Goal: Use online tool/utility: Utilize a website feature to perform a specific function

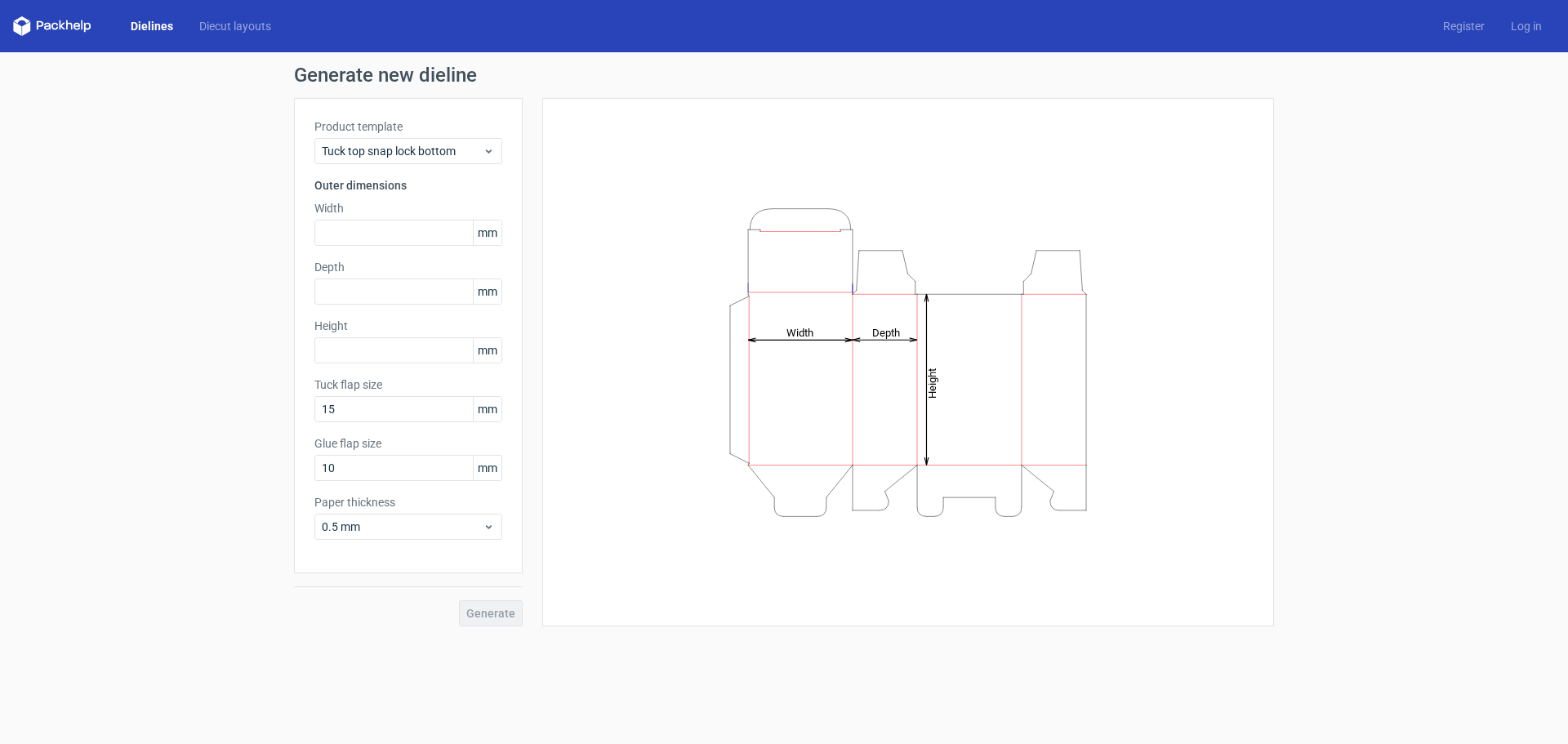
click at [489, 233] on span "mm" at bounding box center [486, 232] width 28 height 25
click at [493, 148] on icon at bounding box center [488, 151] width 12 height 13
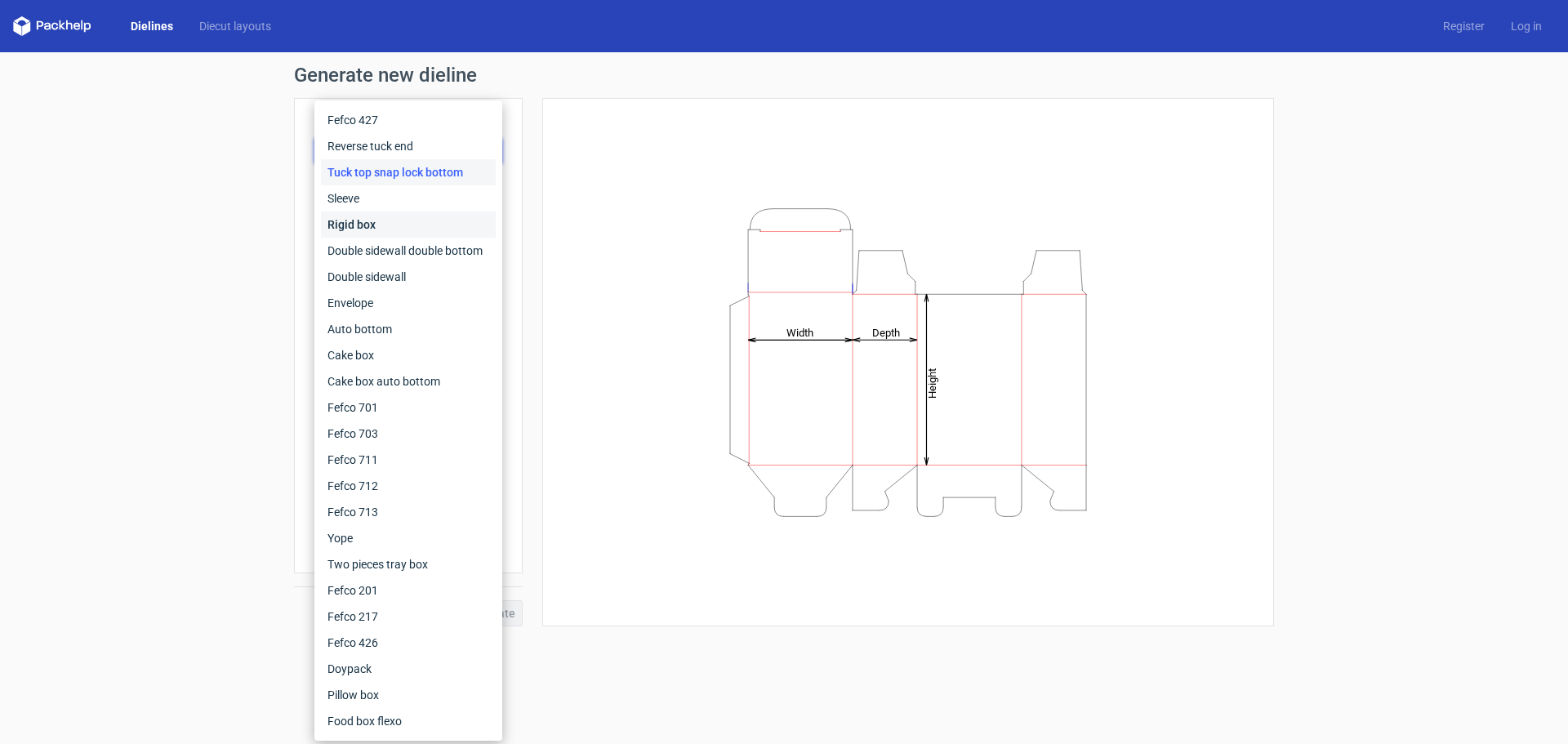
click at [470, 219] on div "Rigid box" at bounding box center [409, 224] width 175 height 26
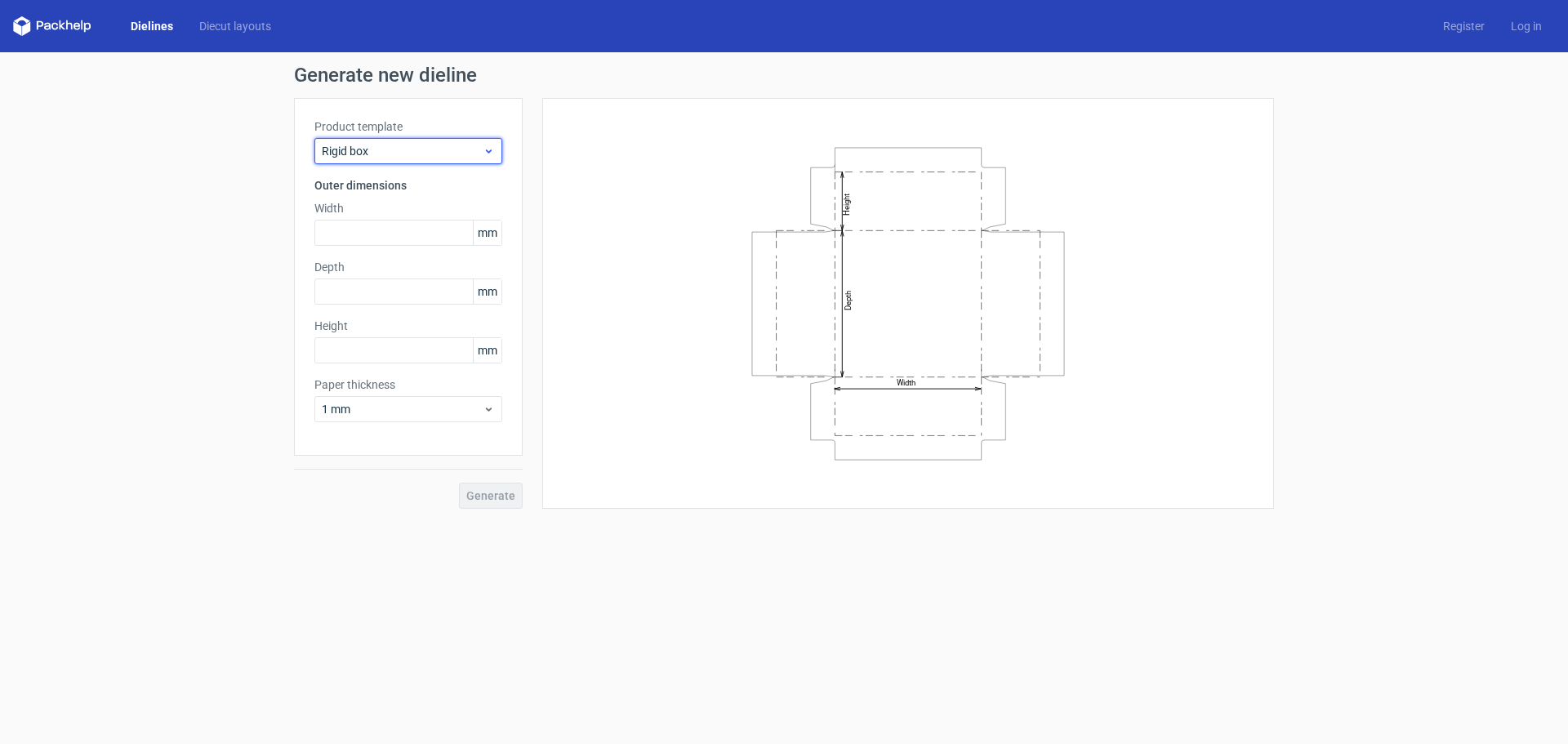
click at [439, 158] on span "Rigid box" at bounding box center [402, 151] width 161 height 16
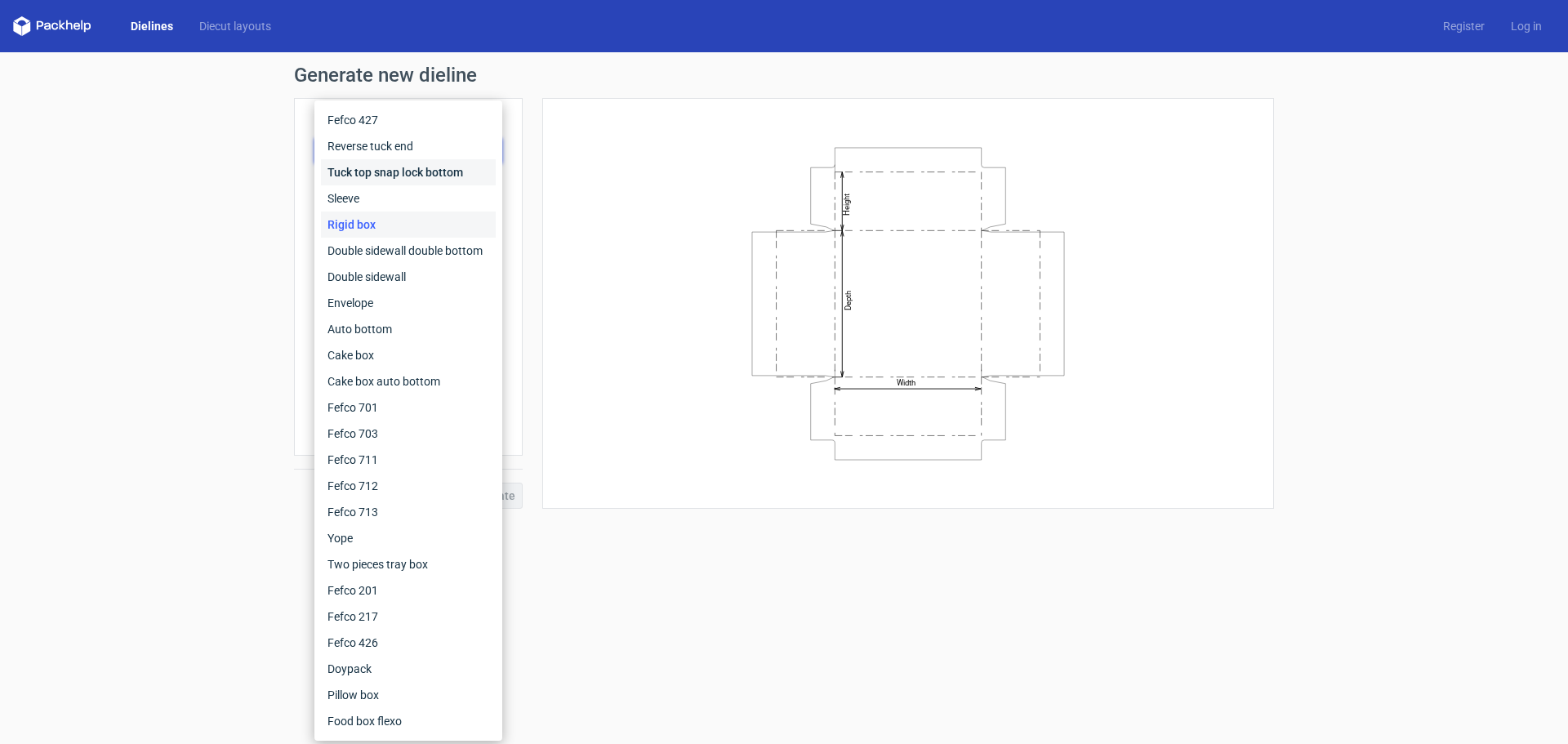
click at [427, 178] on div "Tuck top snap lock bottom" at bounding box center [409, 172] width 175 height 26
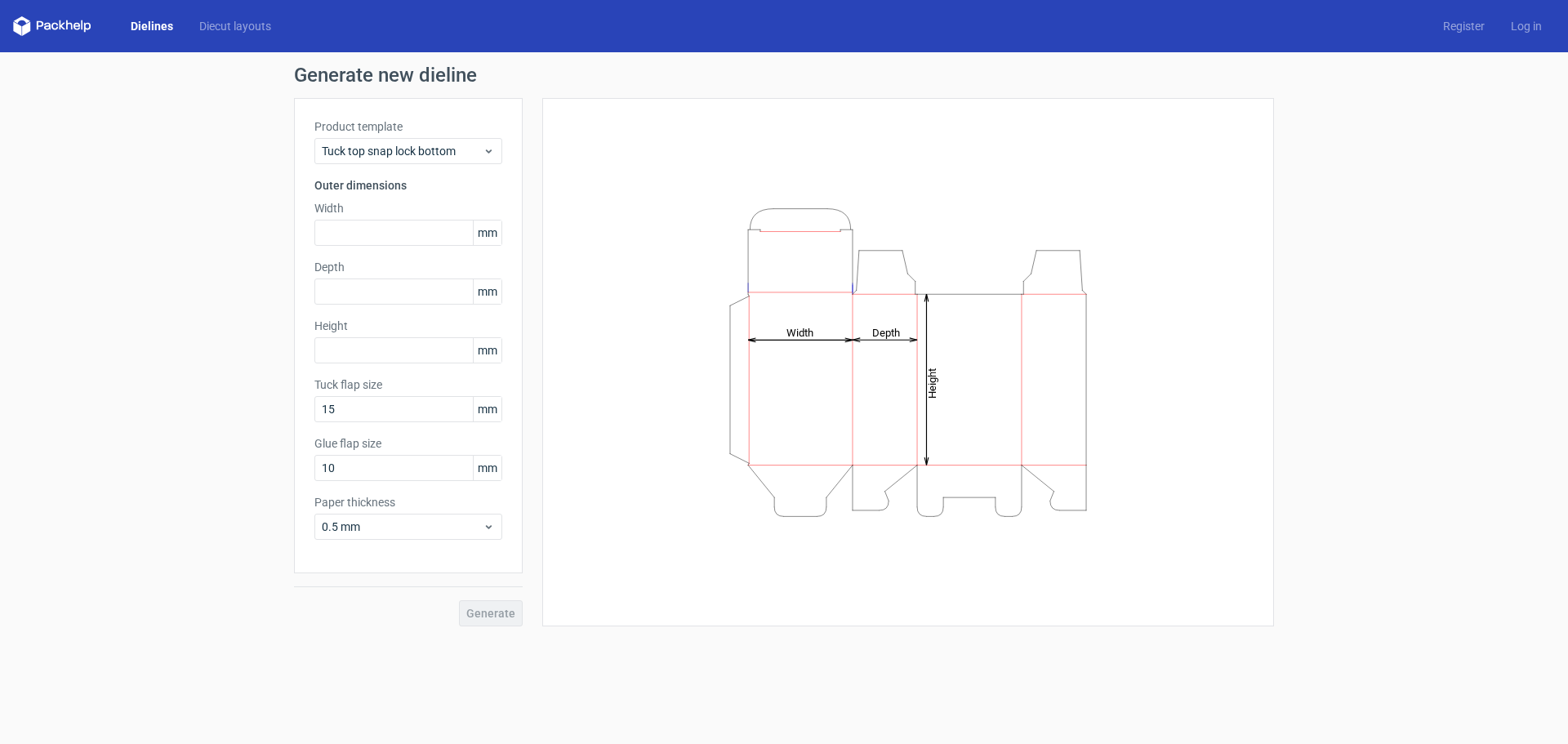
click at [481, 512] on div "Paper thickness 0.5 mm" at bounding box center [408, 517] width 188 height 46
click at [493, 467] on span "mm" at bounding box center [486, 468] width 28 height 25
drag, startPoint x: 493, startPoint y: 466, endPoint x: 461, endPoint y: 466, distance: 32.0
click at [461, 466] on div "10 mm" at bounding box center [408, 468] width 188 height 26
click at [489, 404] on span "mm" at bounding box center [486, 409] width 28 height 25
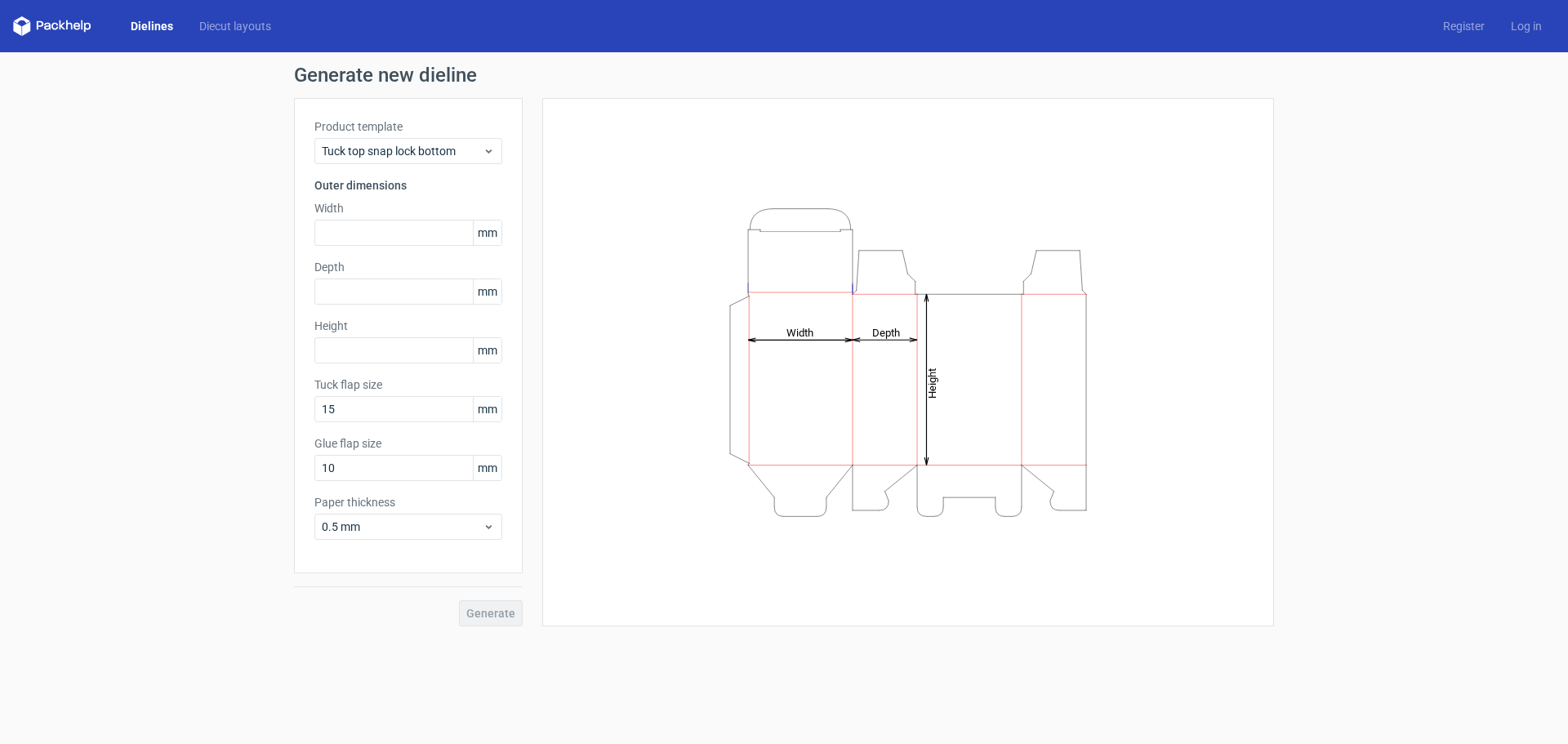
click at [534, 311] on div "Height Depth Width" at bounding box center [898, 362] width 751 height 528
click at [397, 222] on input "text" at bounding box center [408, 232] width 188 height 26
drag, startPoint x: 397, startPoint y: 222, endPoint x: 736, endPoint y: 138, distance: 349.3
click at [736, 138] on div "Height Depth Width" at bounding box center [908, 362] width 691 height 488
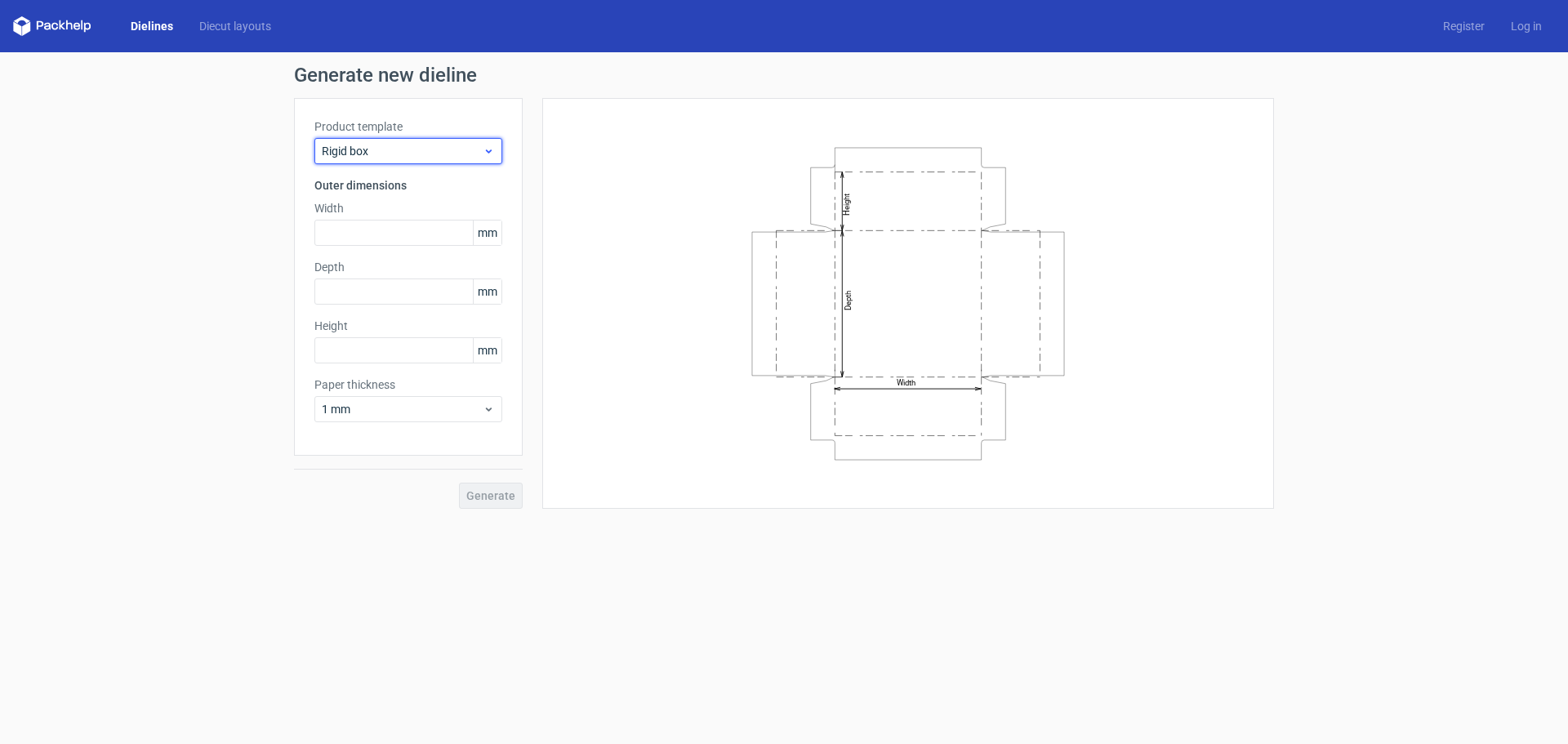
click at [419, 155] on span "Rigid box" at bounding box center [402, 151] width 161 height 16
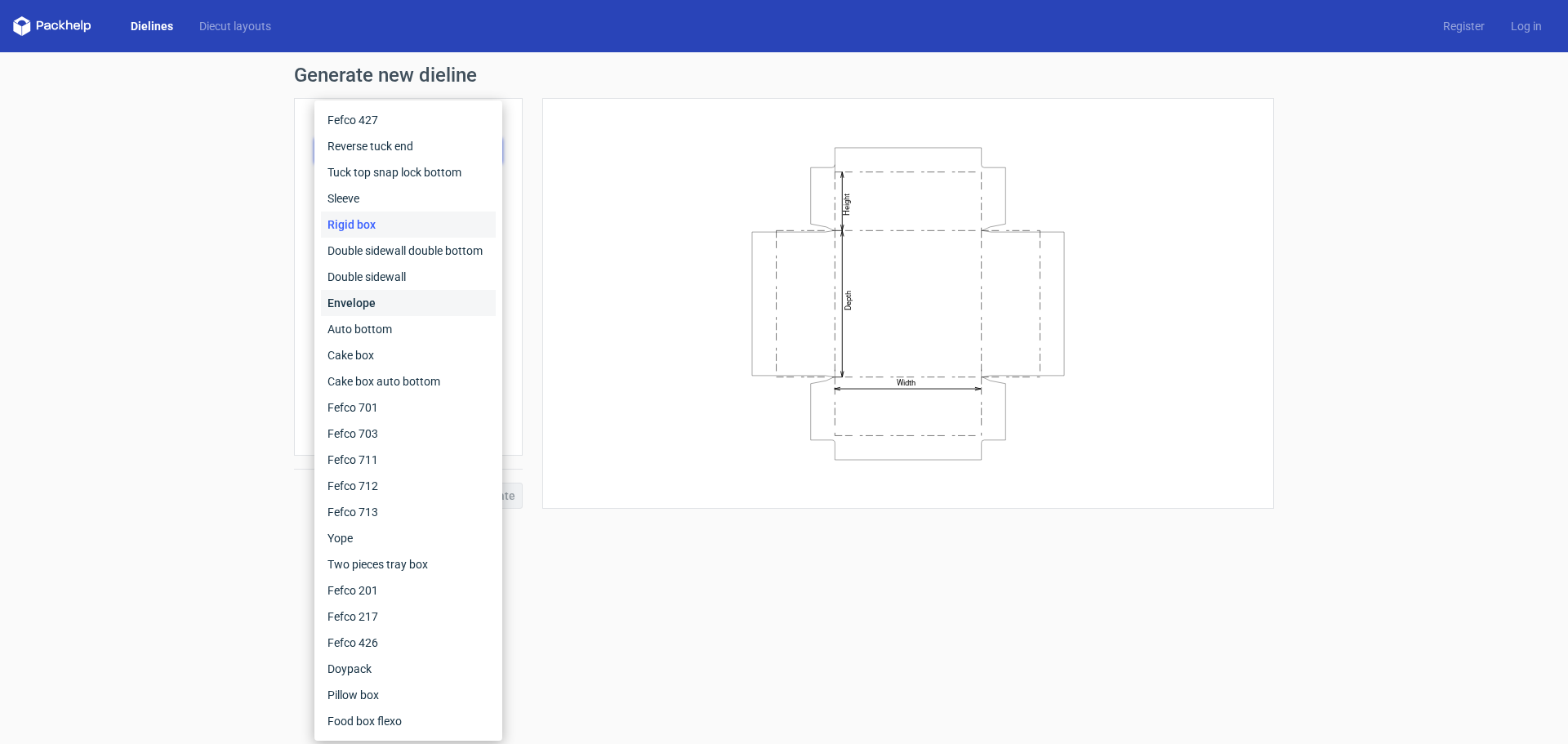
click at [427, 310] on div "Envelope" at bounding box center [409, 302] width 175 height 26
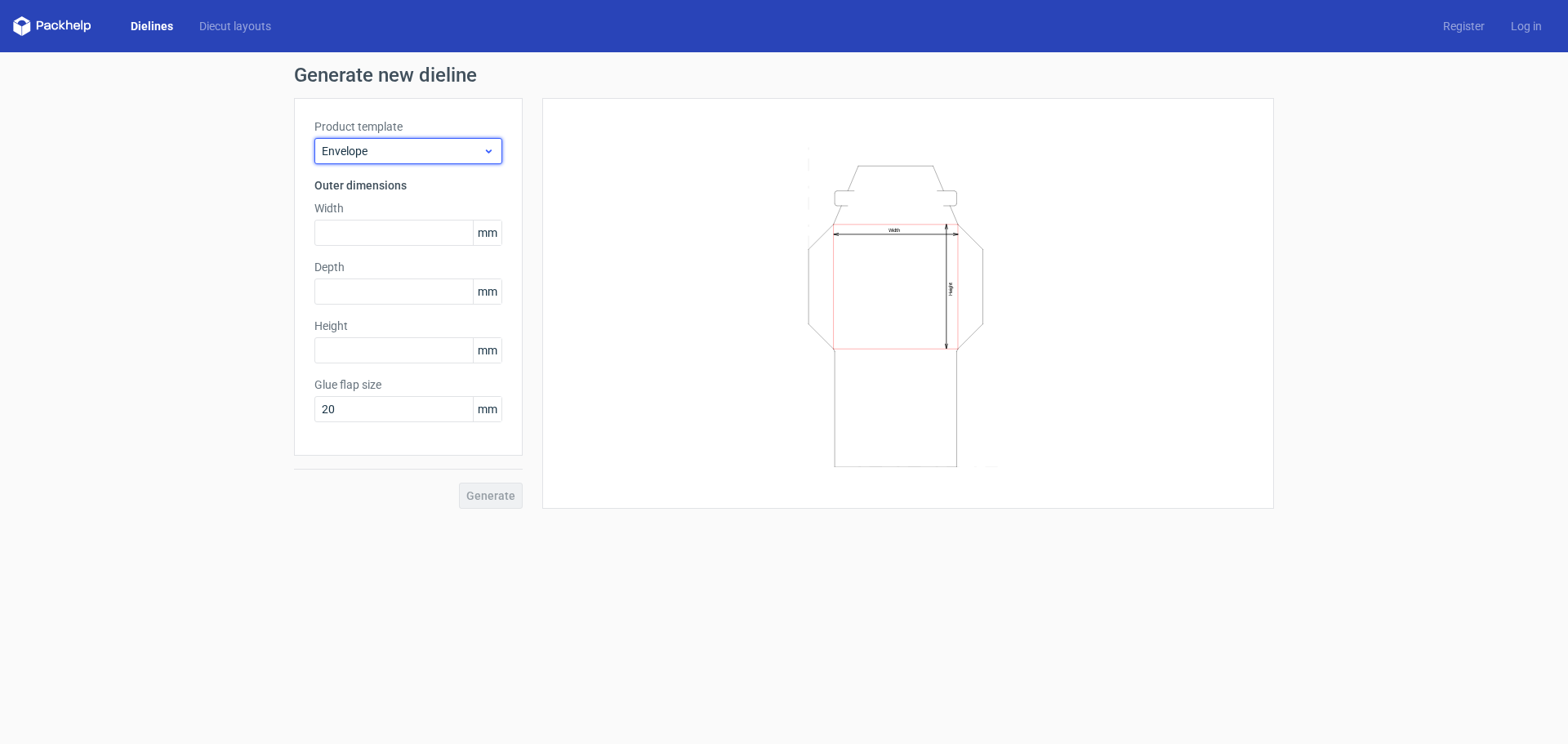
click at [403, 152] on span "Envelope" at bounding box center [402, 151] width 161 height 16
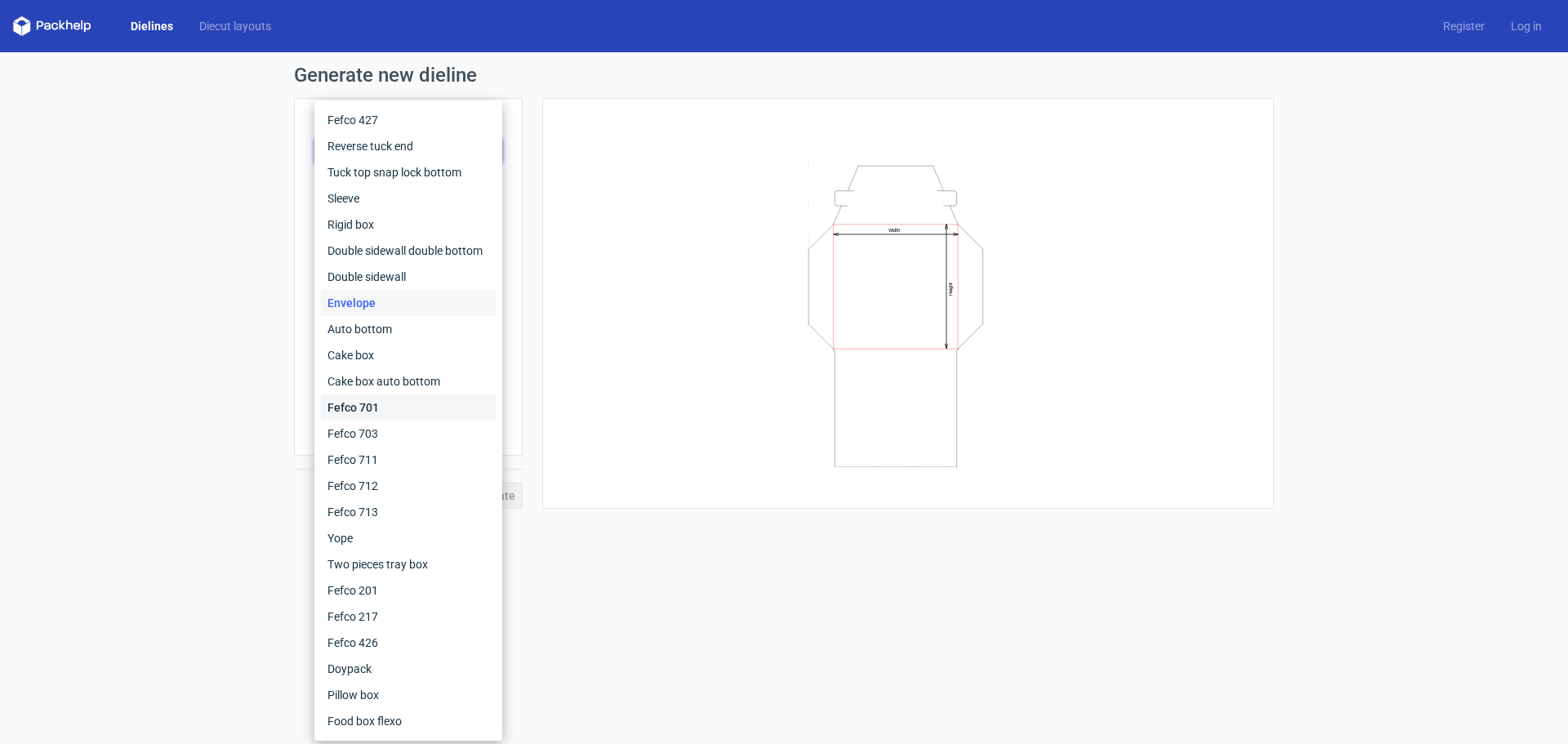
click at [386, 404] on div "Fefco 701" at bounding box center [409, 407] width 175 height 26
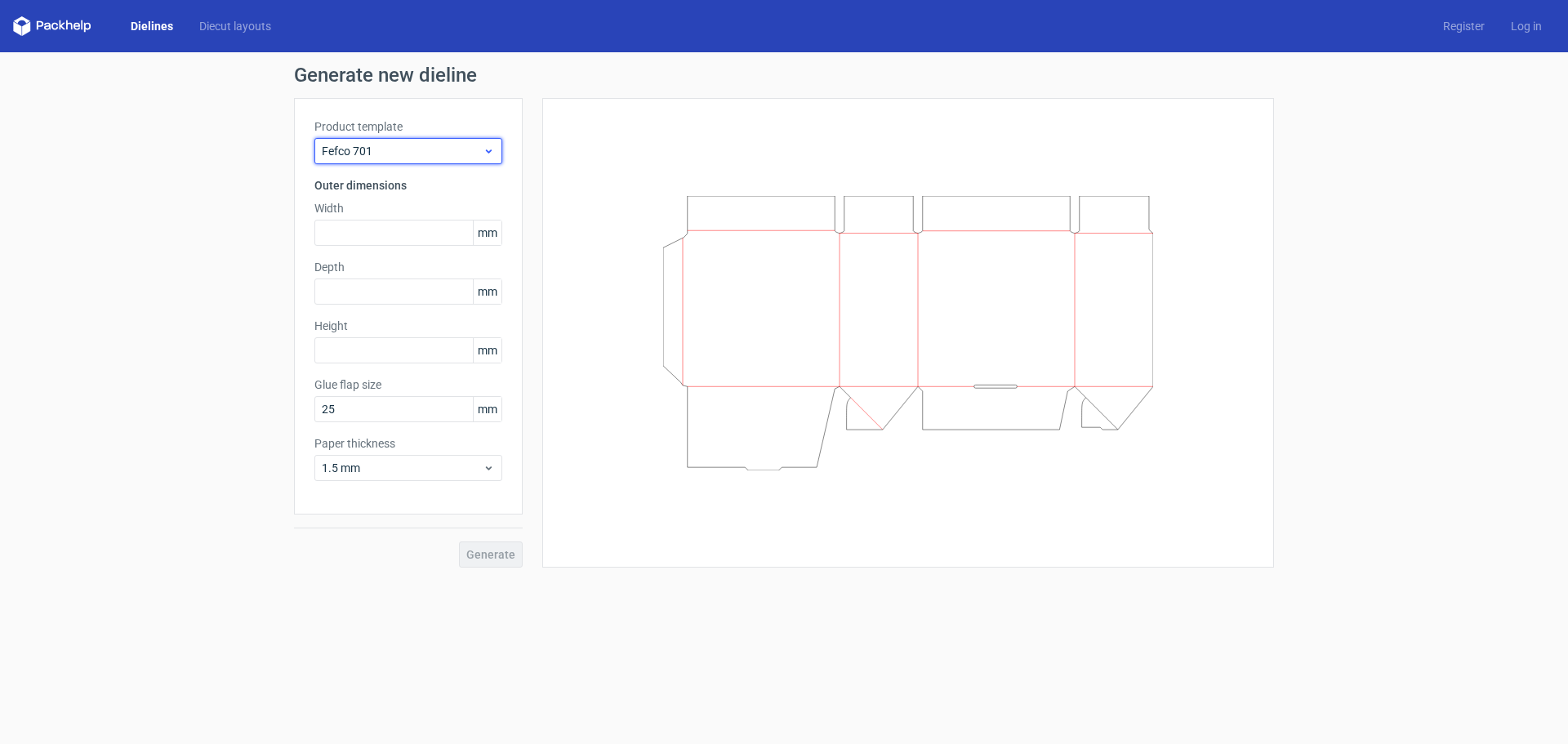
click at [382, 150] on span "Fefco 701" at bounding box center [402, 151] width 161 height 16
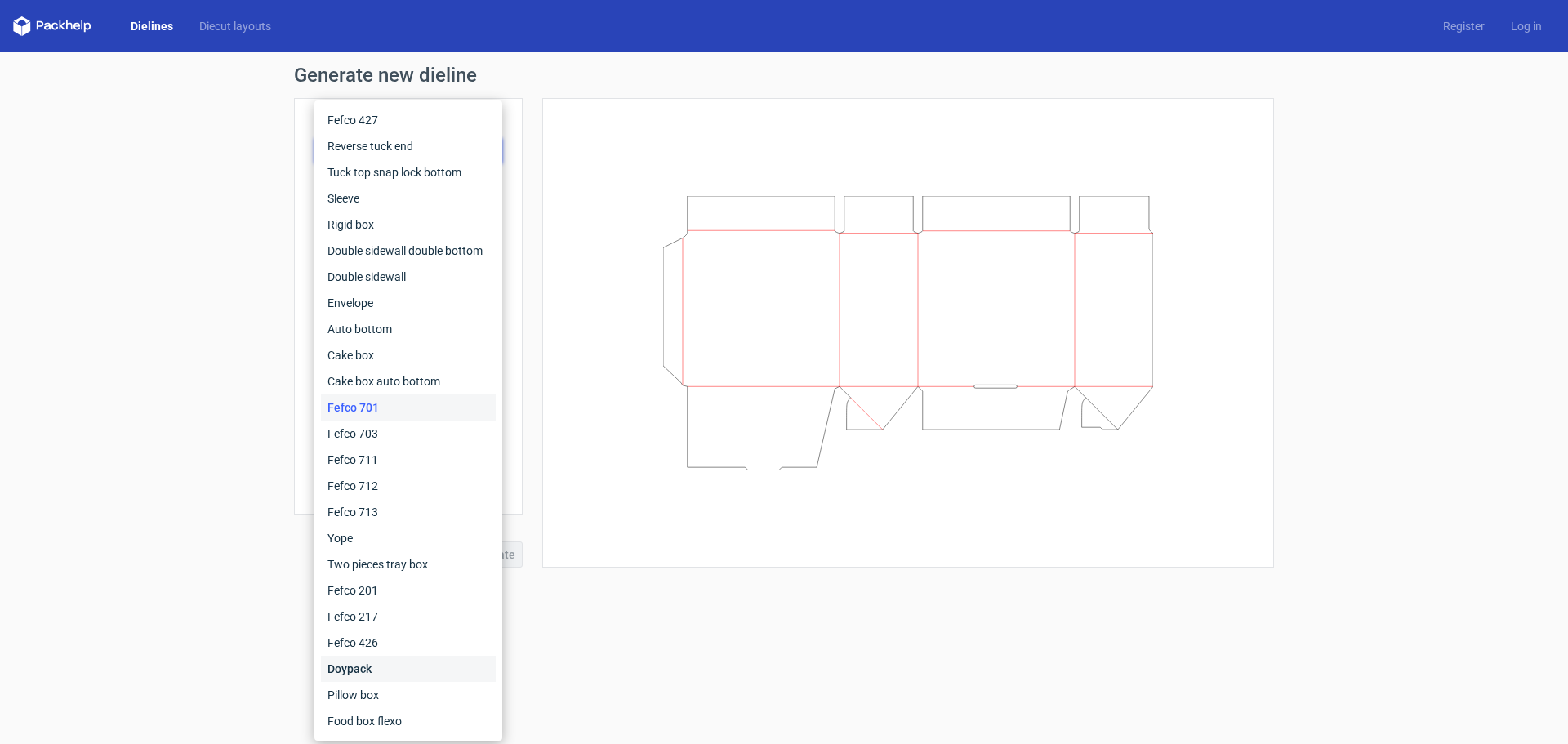
click at [380, 668] on div "Doypack" at bounding box center [409, 668] width 175 height 26
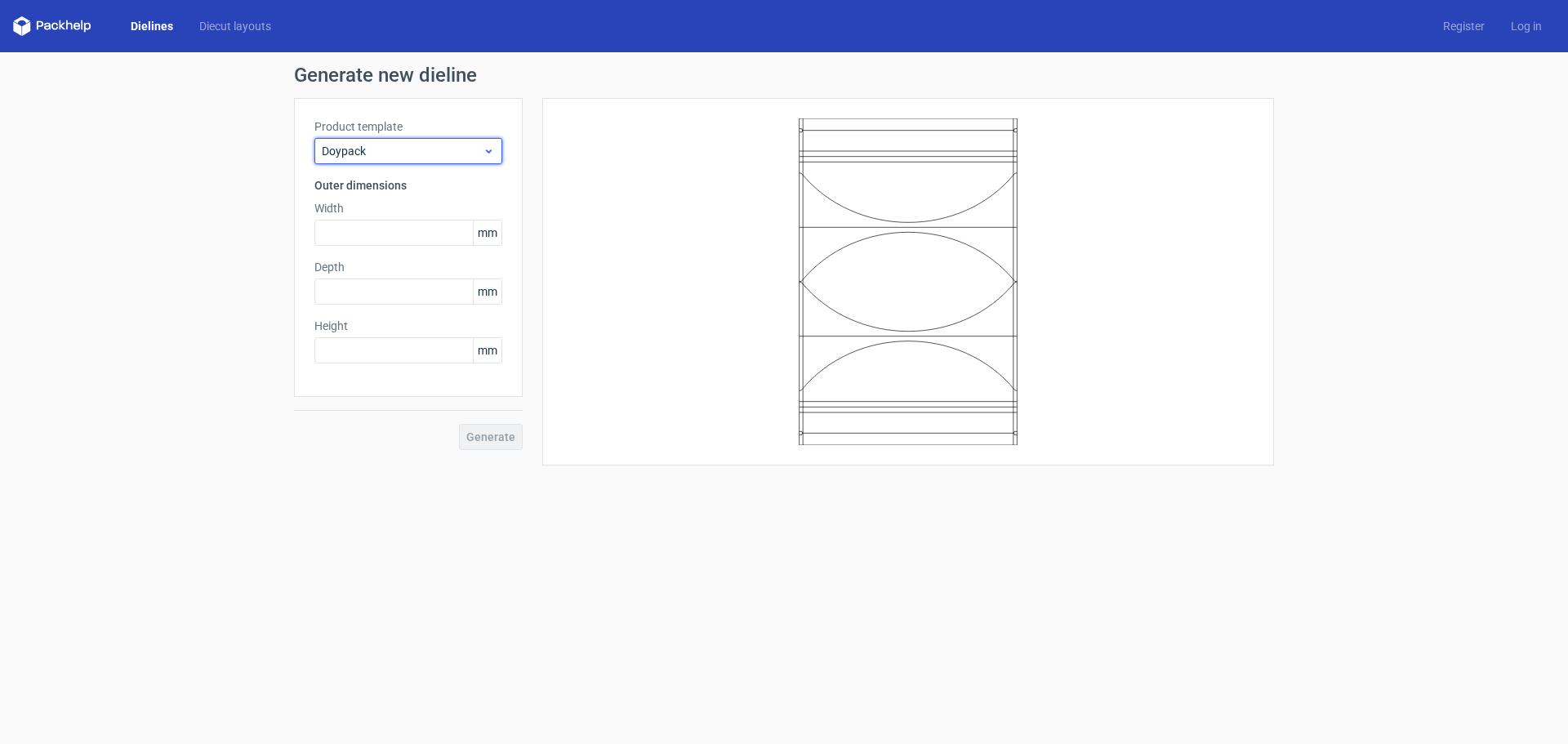
click at [409, 141] on div "Doypack" at bounding box center [408, 151] width 188 height 26
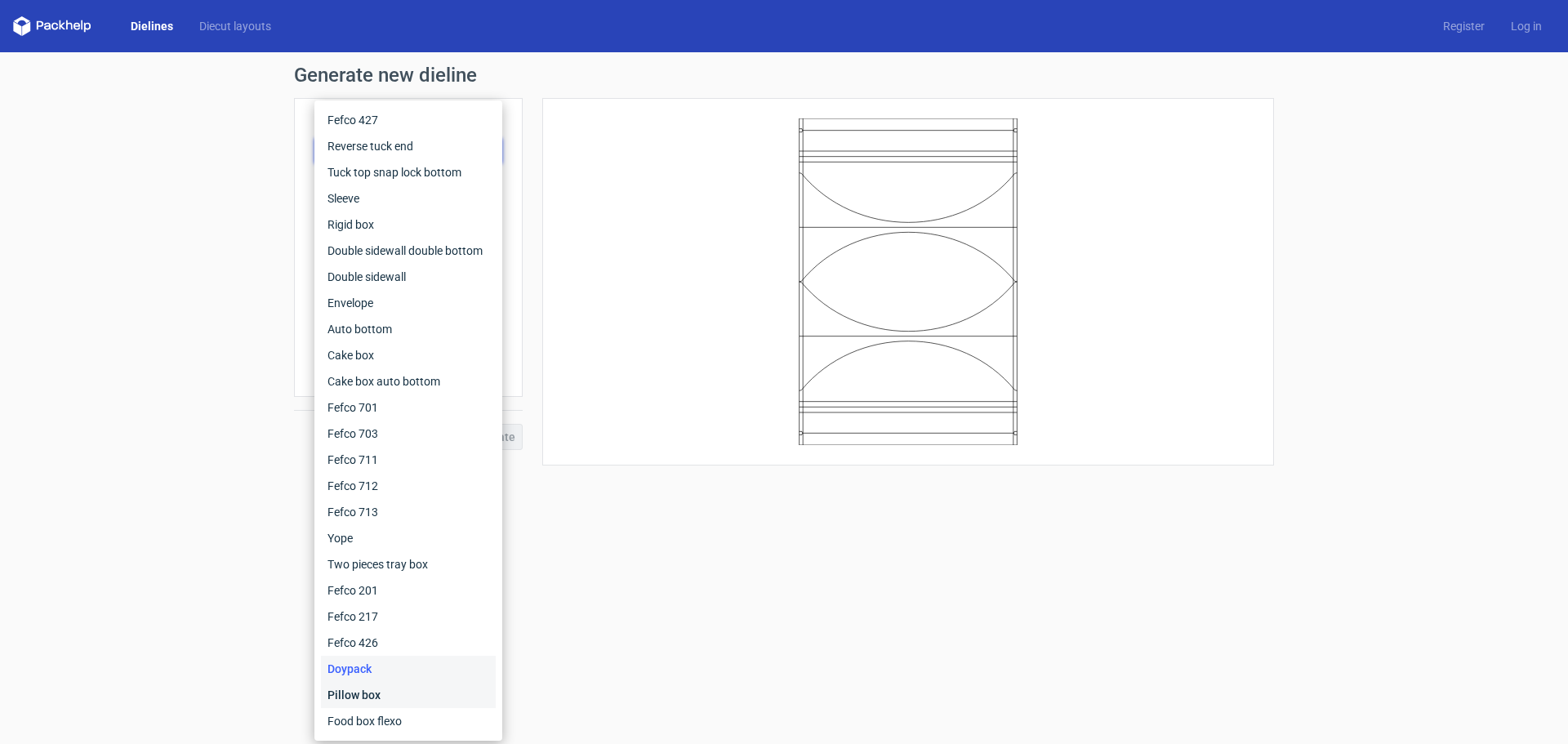
click at [384, 698] on div "Pillow box" at bounding box center [409, 695] width 175 height 26
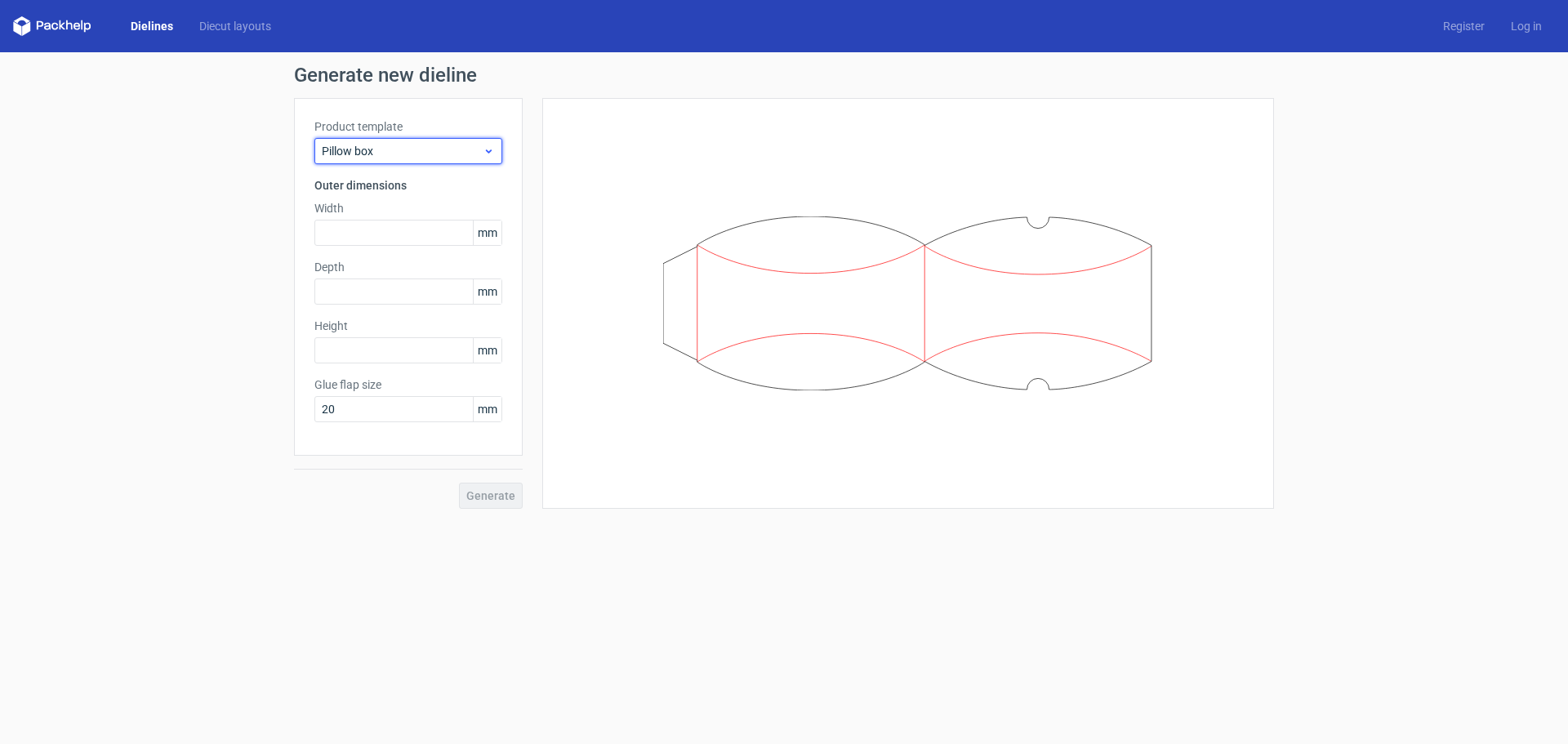
click at [404, 152] on span "Pillow box" at bounding box center [402, 151] width 161 height 16
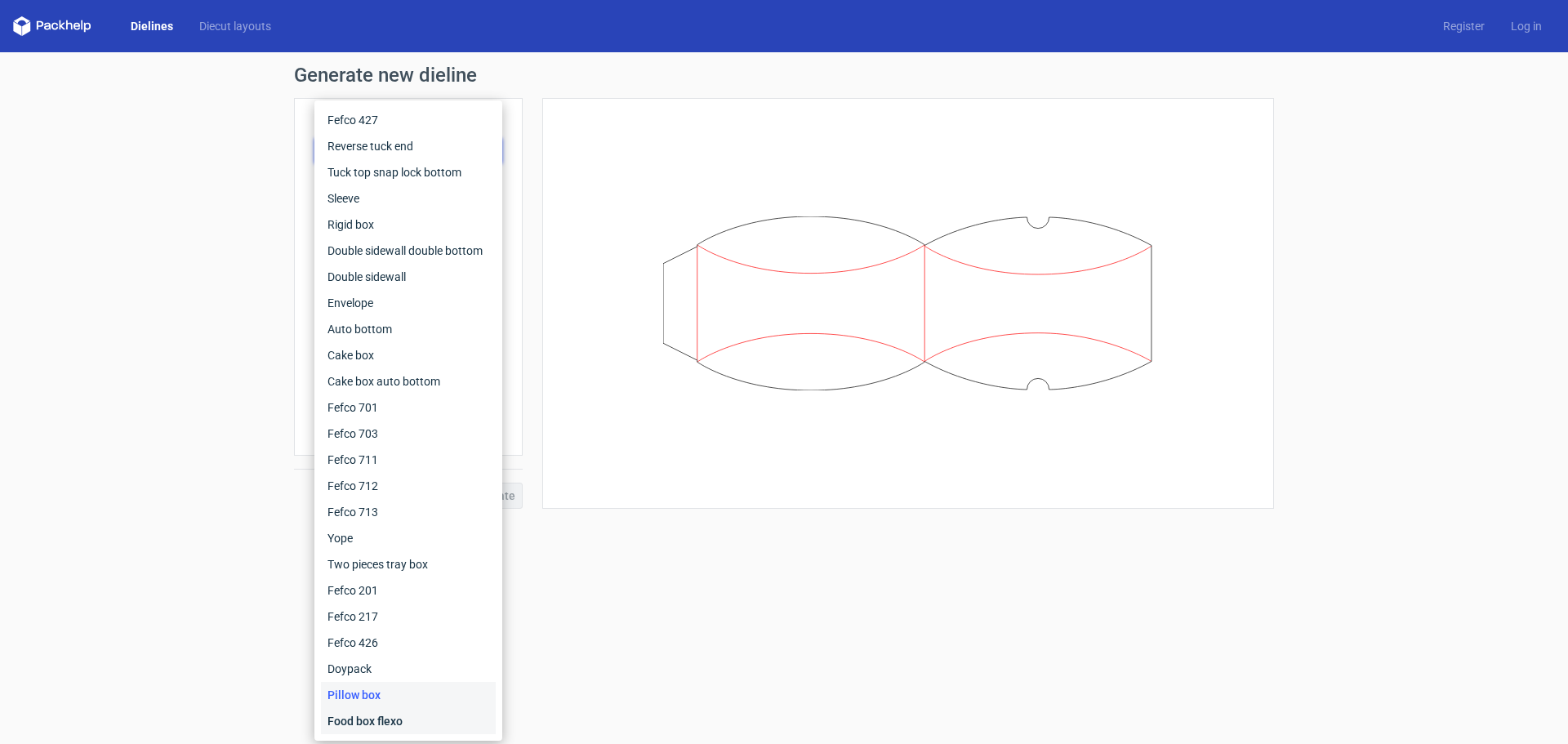
click at [409, 729] on div "Food box flexo" at bounding box center [409, 721] width 175 height 26
